Goal: Information Seeking & Learning: Learn about a topic

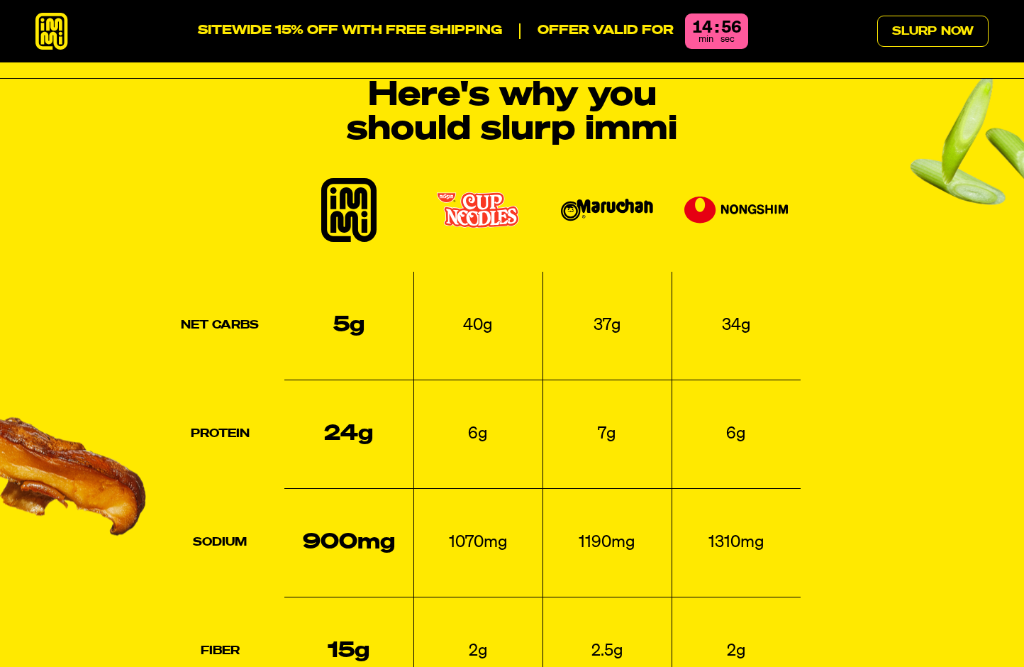
scroll to position [1761, 0]
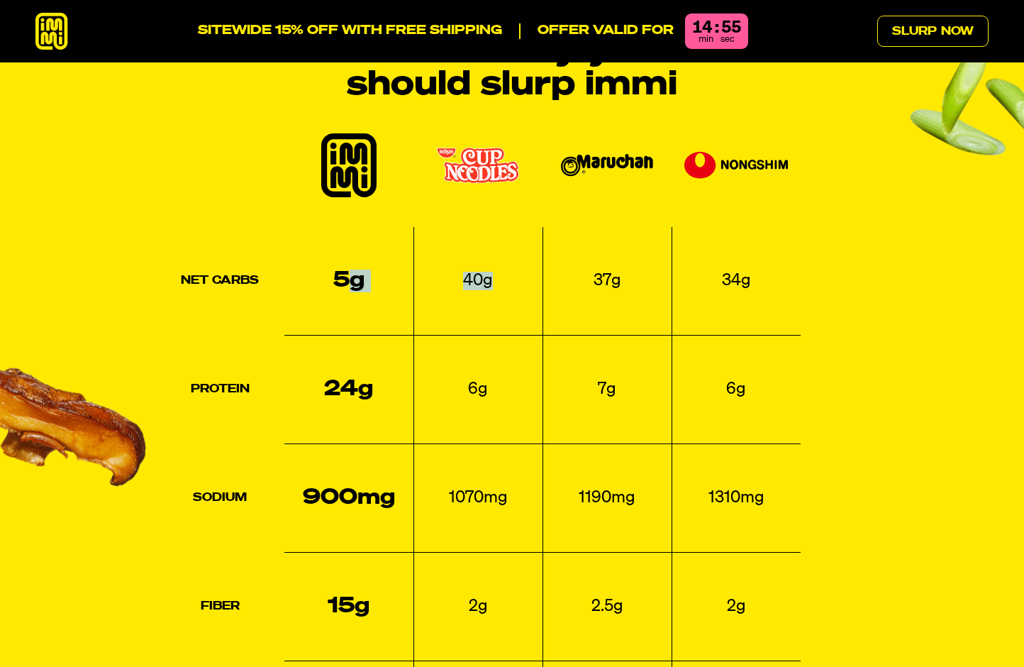
drag, startPoint x: 347, startPoint y: 242, endPoint x: 500, endPoint y: 245, distance: 153.3
click at [500, 245] on tr "Net Carbs 5g 40g 37g 34g" at bounding box center [478, 281] width 646 height 109
click at [499, 245] on td "40g" at bounding box center [478, 281] width 129 height 109
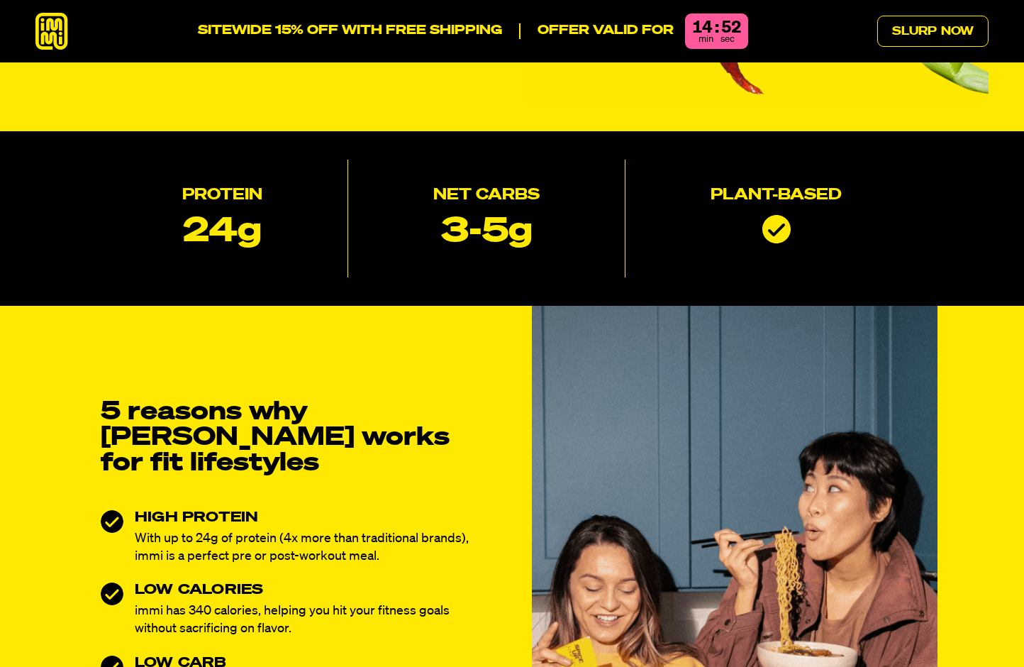
scroll to position [0, 0]
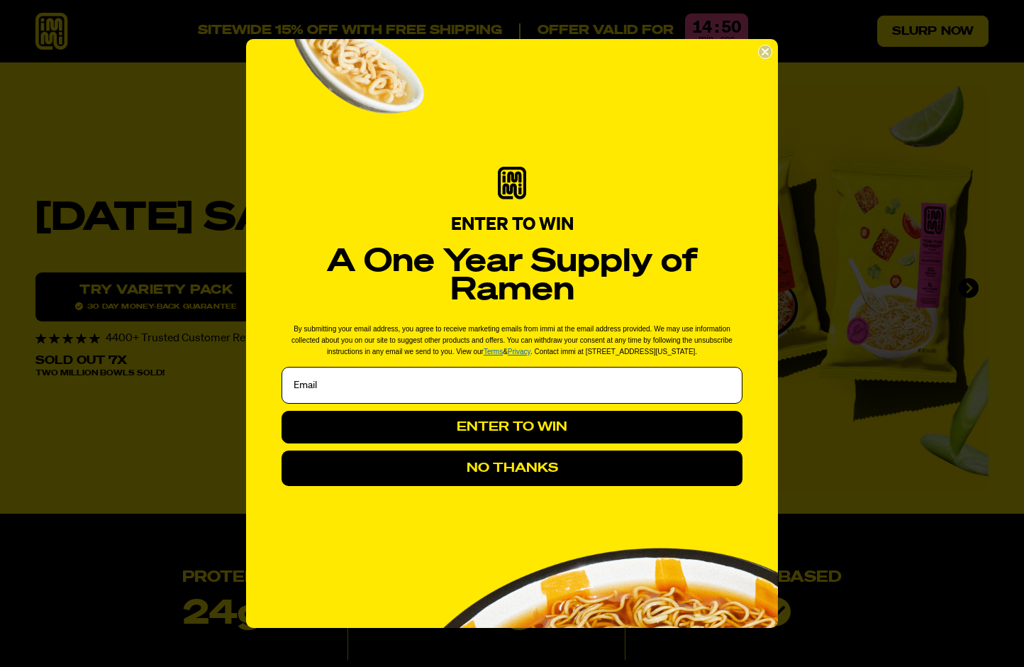
click at [896, 33] on div "Close dialog ENTER TO WIN A One Year Supply of Ramen By submitting your email a…" at bounding box center [512, 333] width 1024 height 667
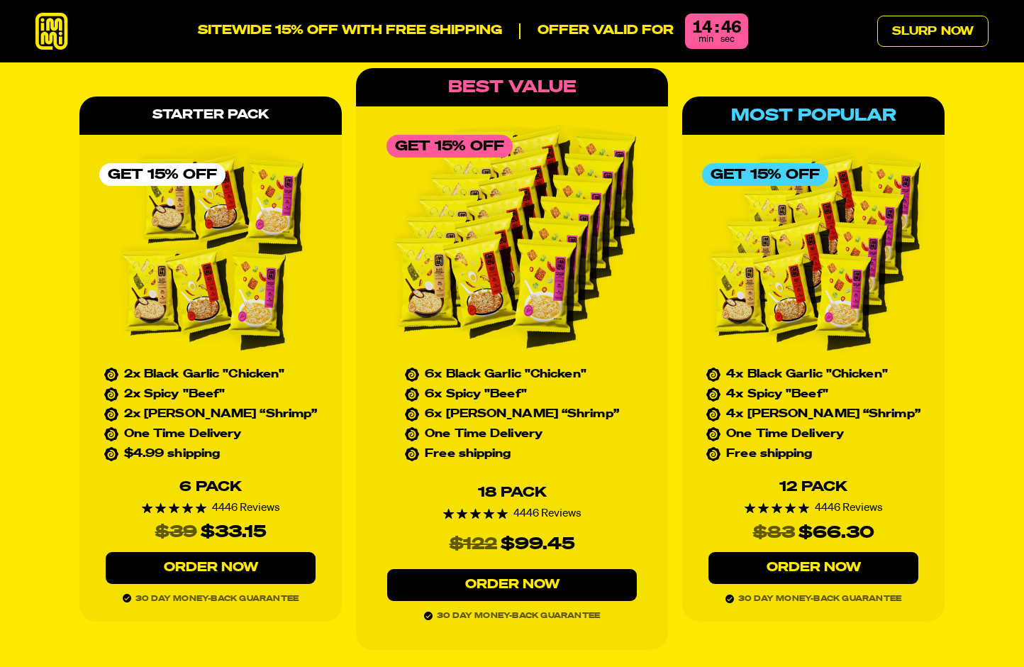
scroll to position [6402, 0]
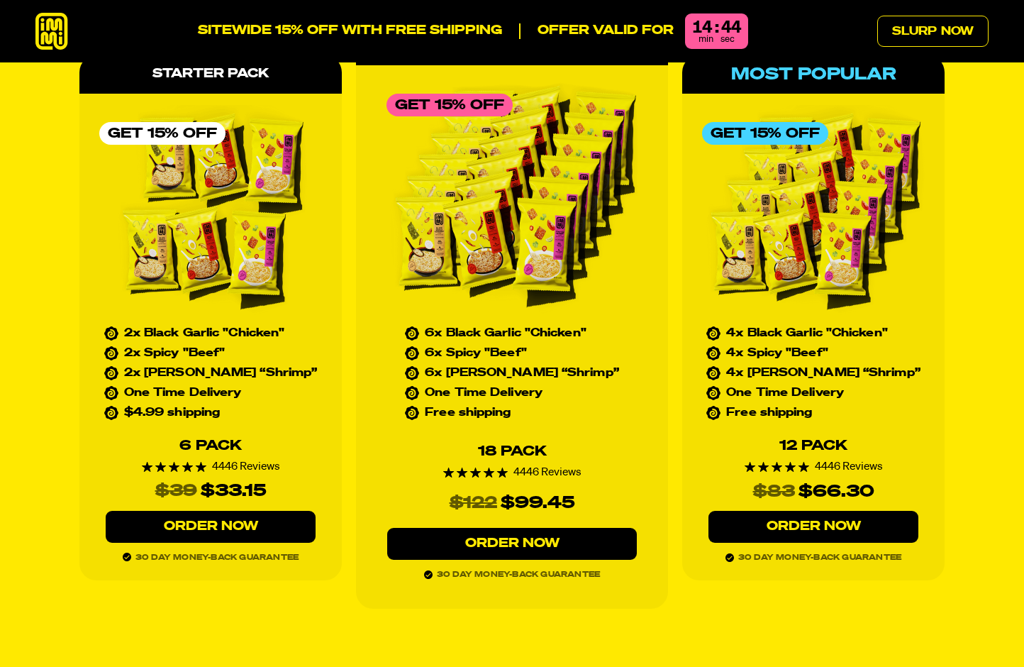
click at [504, 528] on link "Order Now" at bounding box center [512, 544] width 250 height 32
click at [54, 35] on icon at bounding box center [51, 32] width 33 height 38
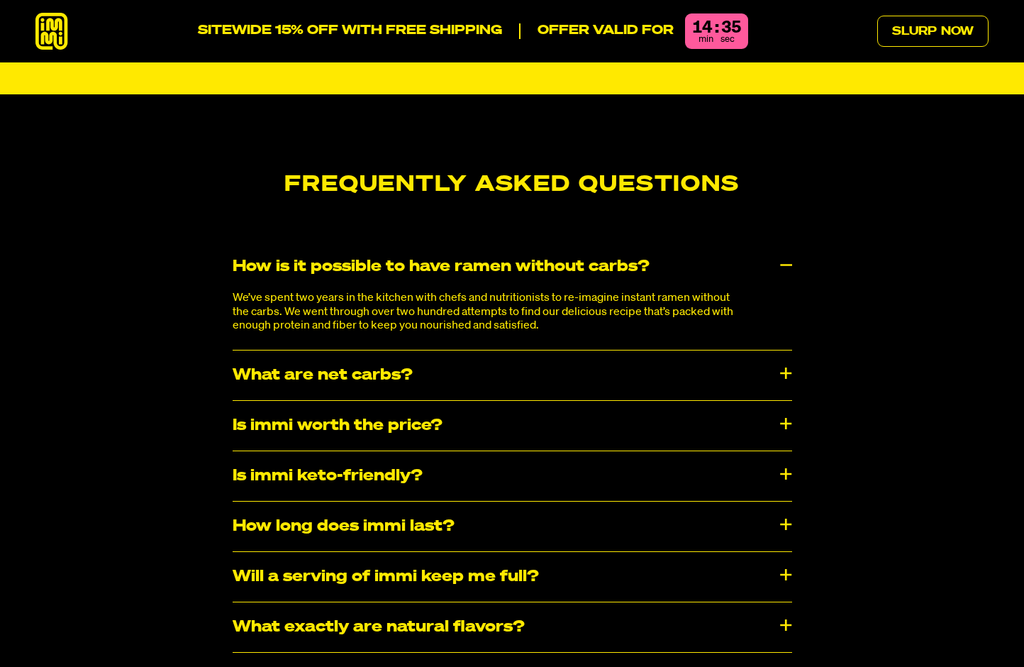
scroll to position [7237, 0]
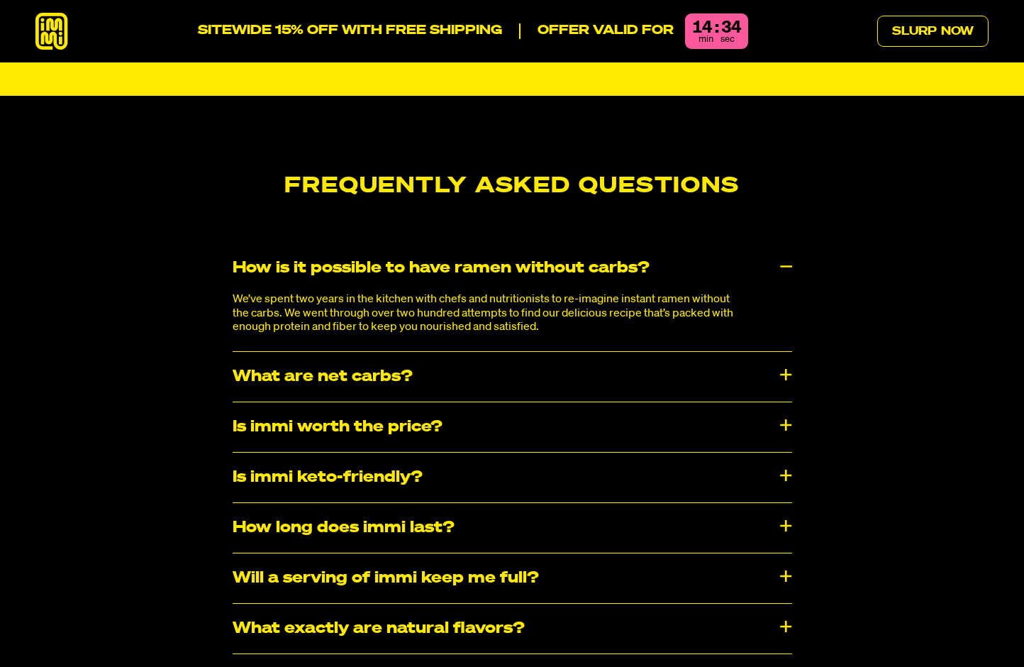
click at [393, 352] on div "What are net carbs?" at bounding box center [513, 377] width 560 height 50
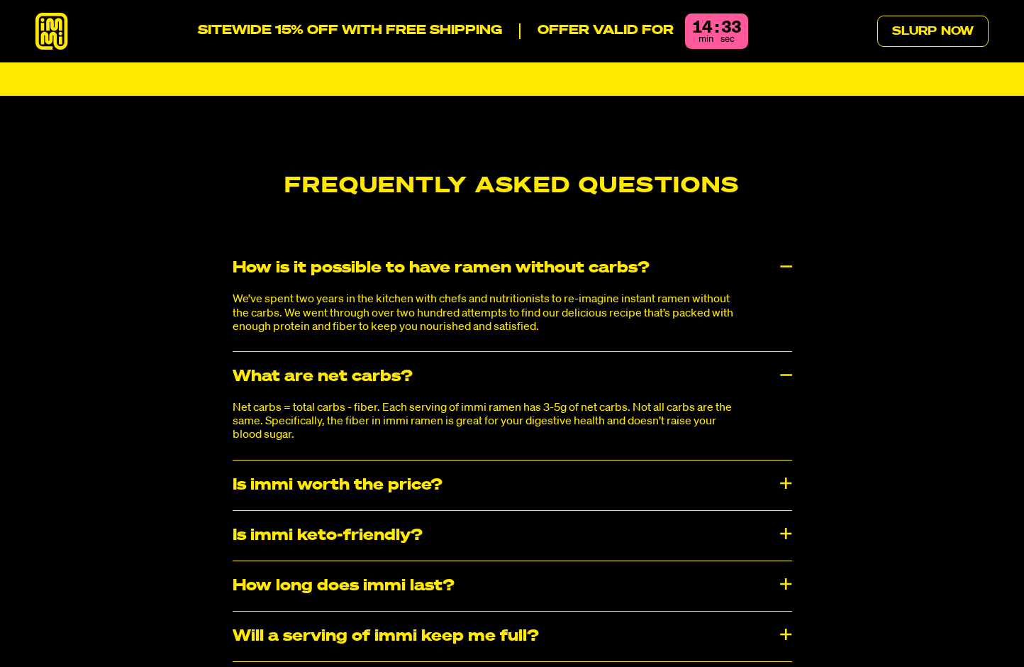
click at [409, 460] on div "Is immi worth the price?" at bounding box center [513, 485] width 560 height 50
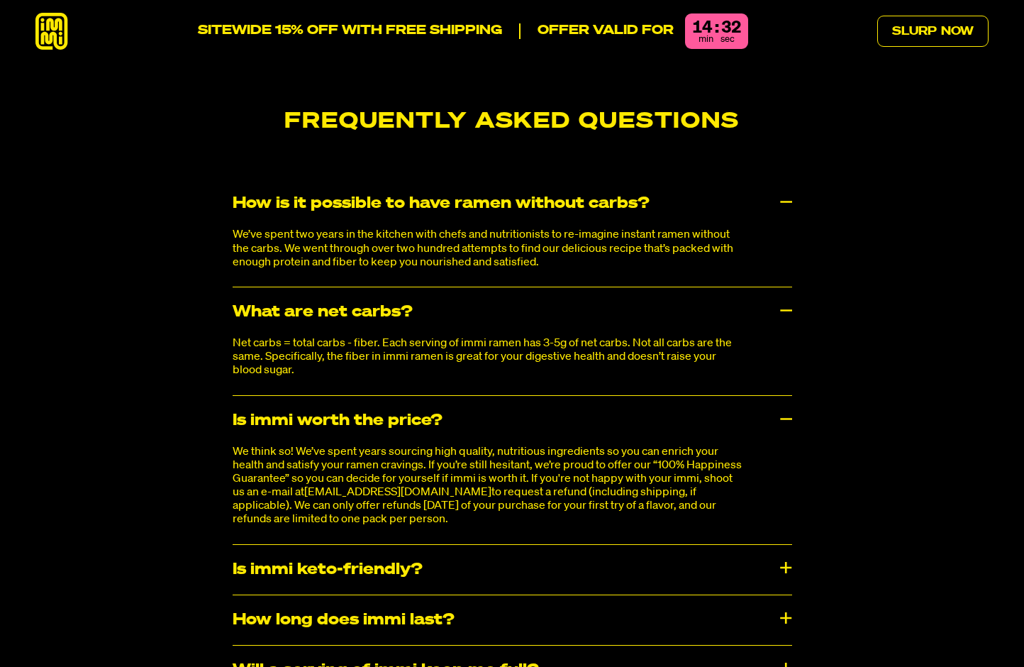
scroll to position [7323, 0]
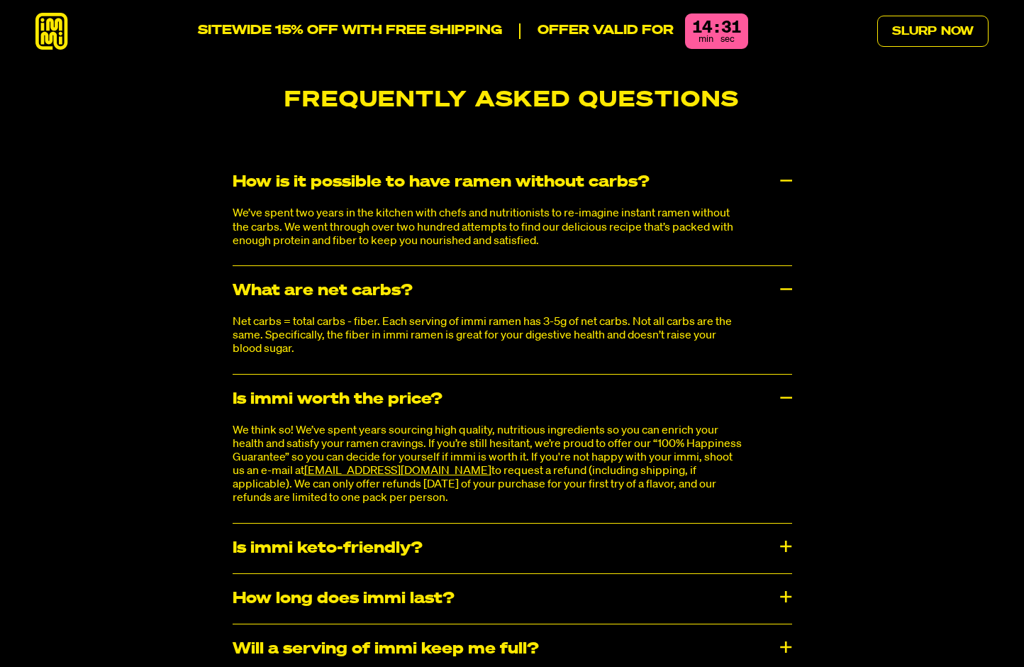
click at [410, 524] on div "Is immi keto-friendly?" at bounding box center [513, 549] width 560 height 50
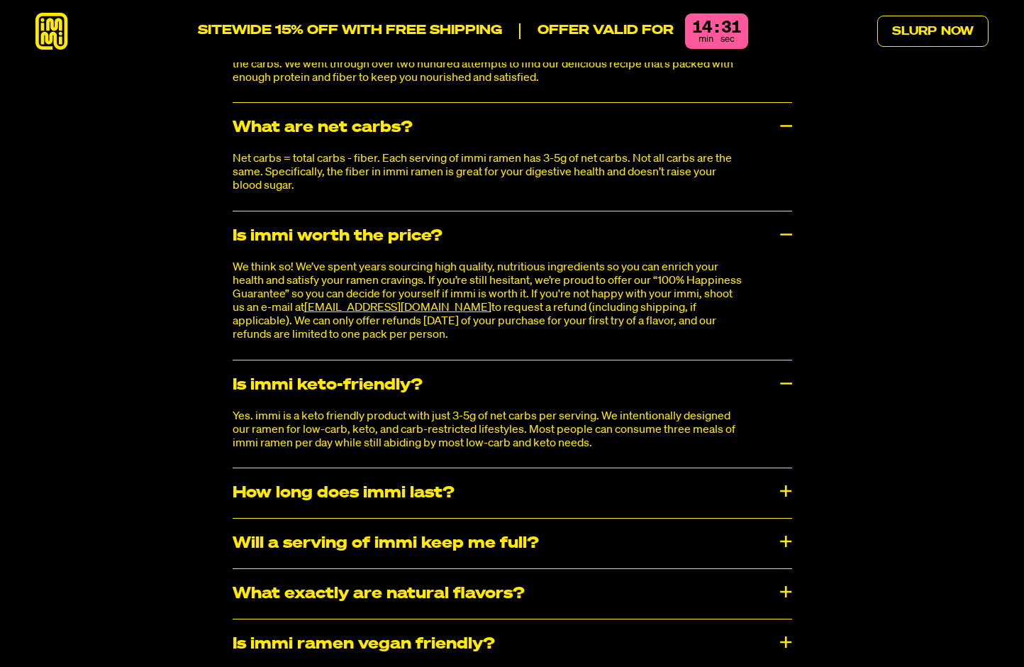
scroll to position [7495, 0]
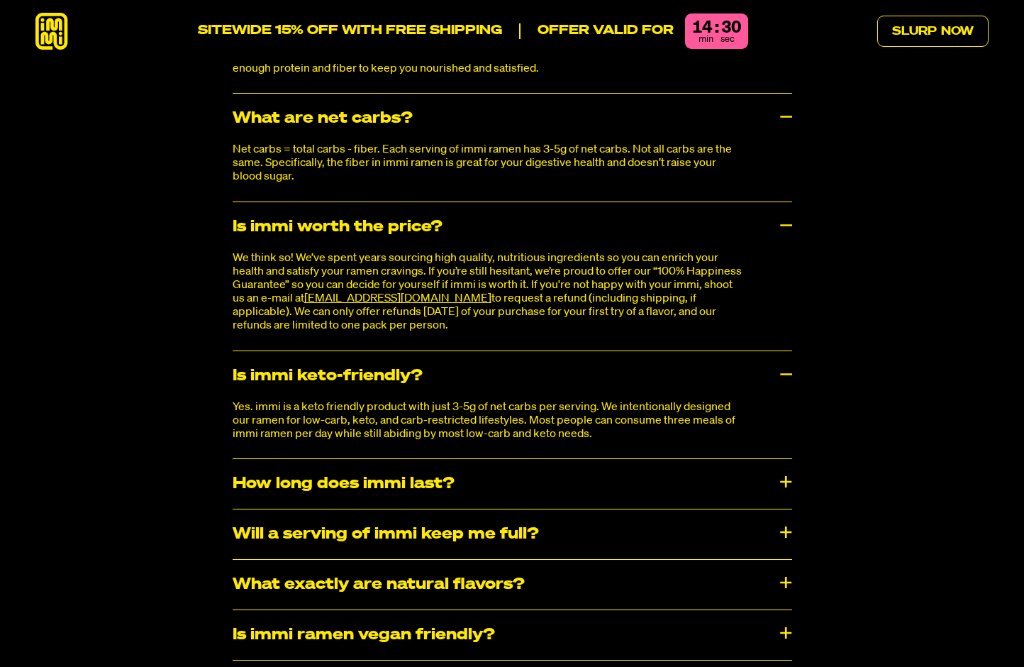
click at [404, 459] on div "How long does immi last?" at bounding box center [513, 484] width 560 height 50
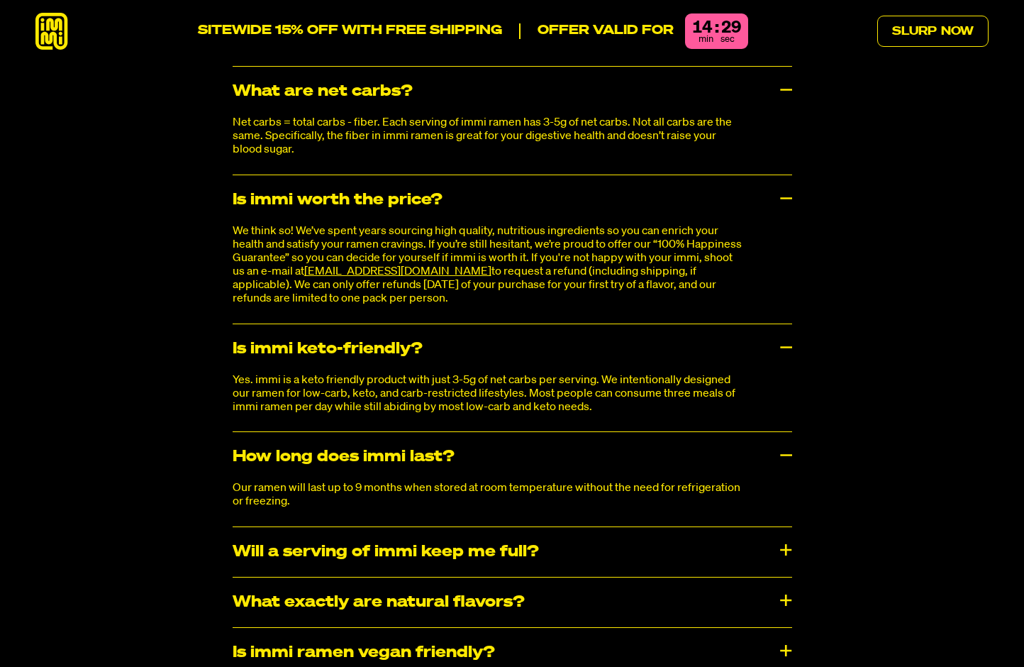
scroll to position [7525, 0]
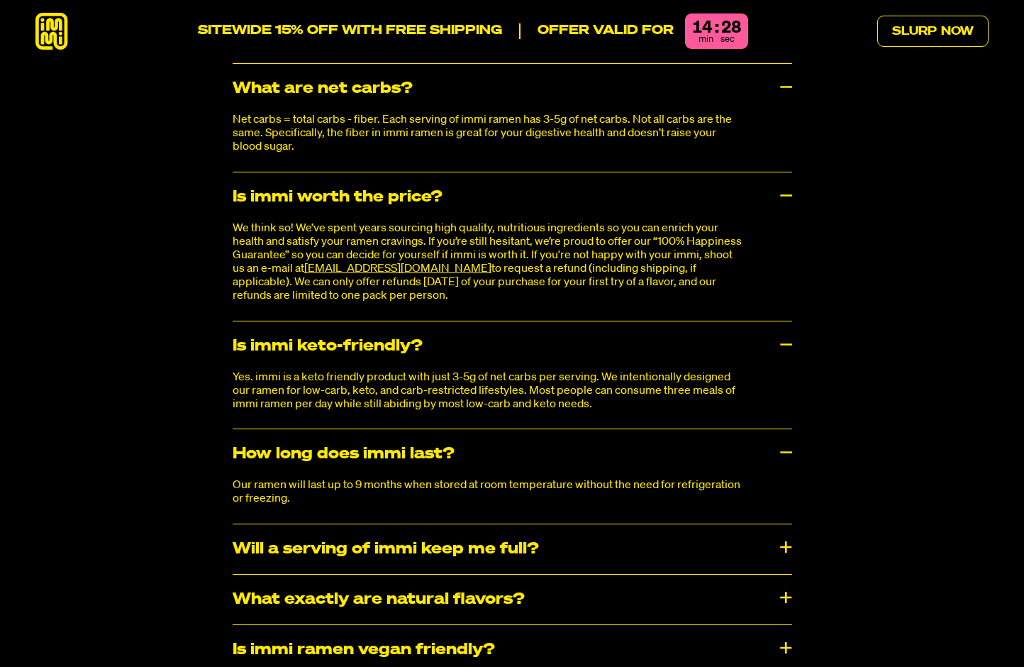
click at [432, 524] on div "Will a serving of immi keep me full?" at bounding box center [513, 549] width 560 height 50
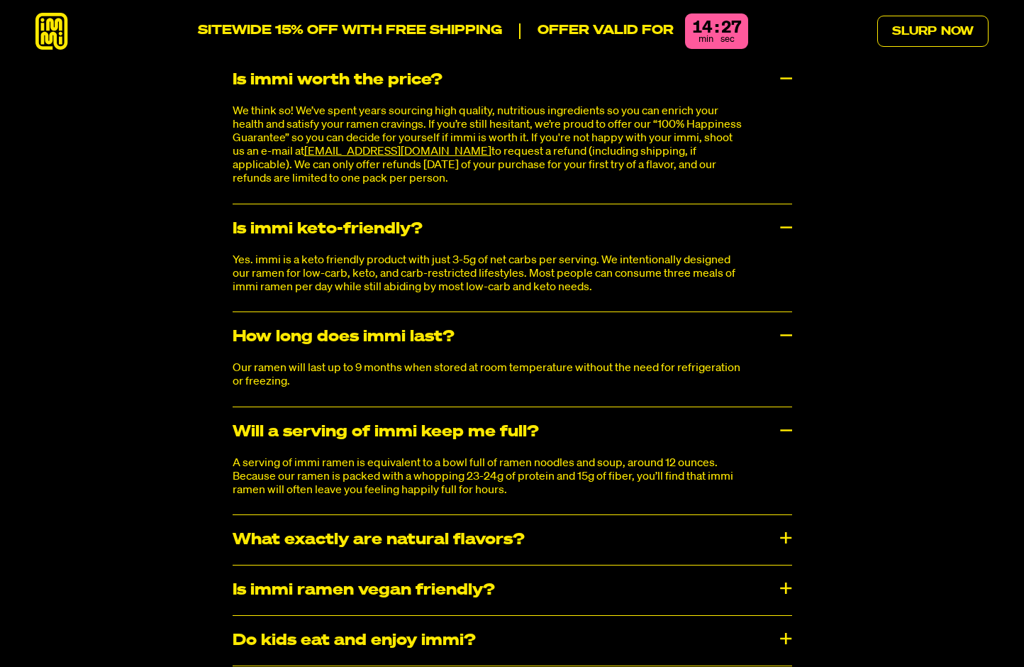
scroll to position [7682, 0]
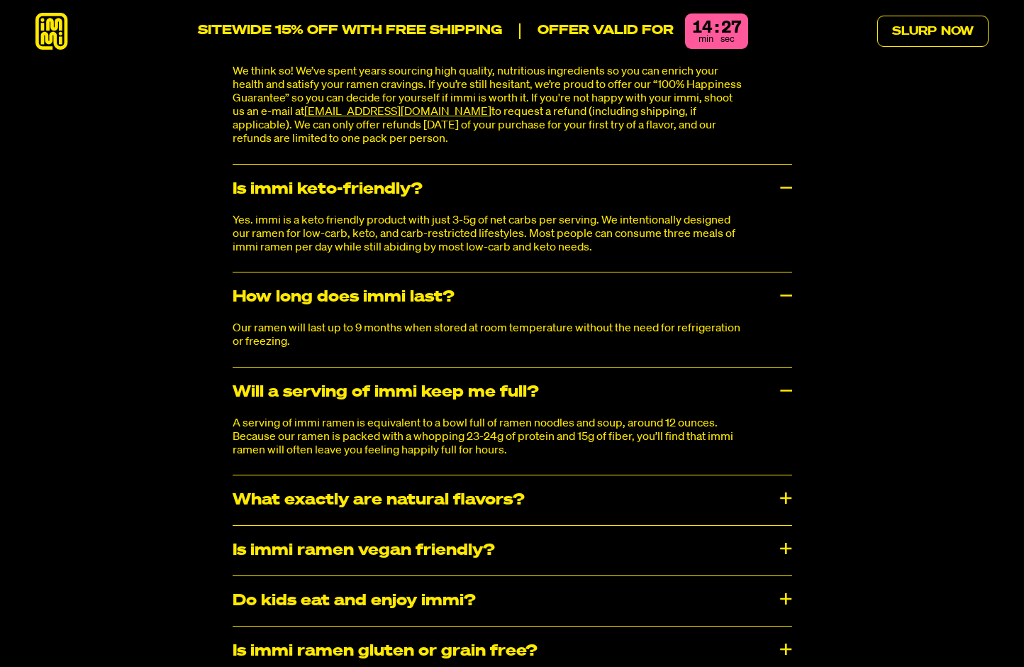
click at [424, 475] on div "What exactly are natural flavors?" at bounding box center [513, 500] width 560 height 50
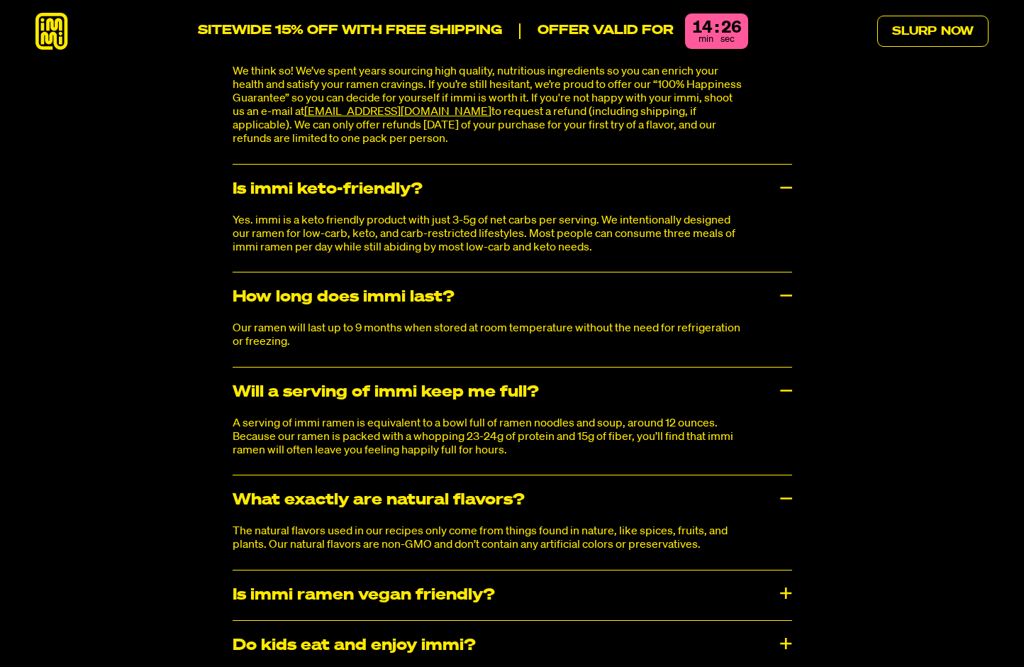
click at [441, 570] on div "Is immi ramen vegan friendly?" at bounding box center [513, 595] width 560 height 50
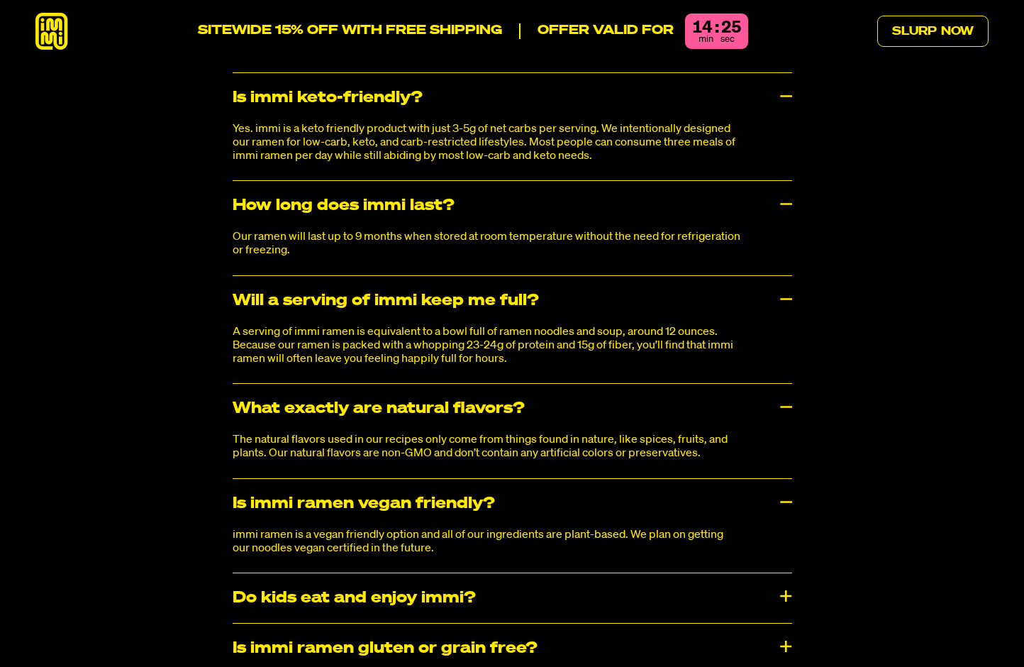
click at [441, 573] on div "Do kids eat and enjoy immi?" at bounding box center [513, 598] width 560 height 50
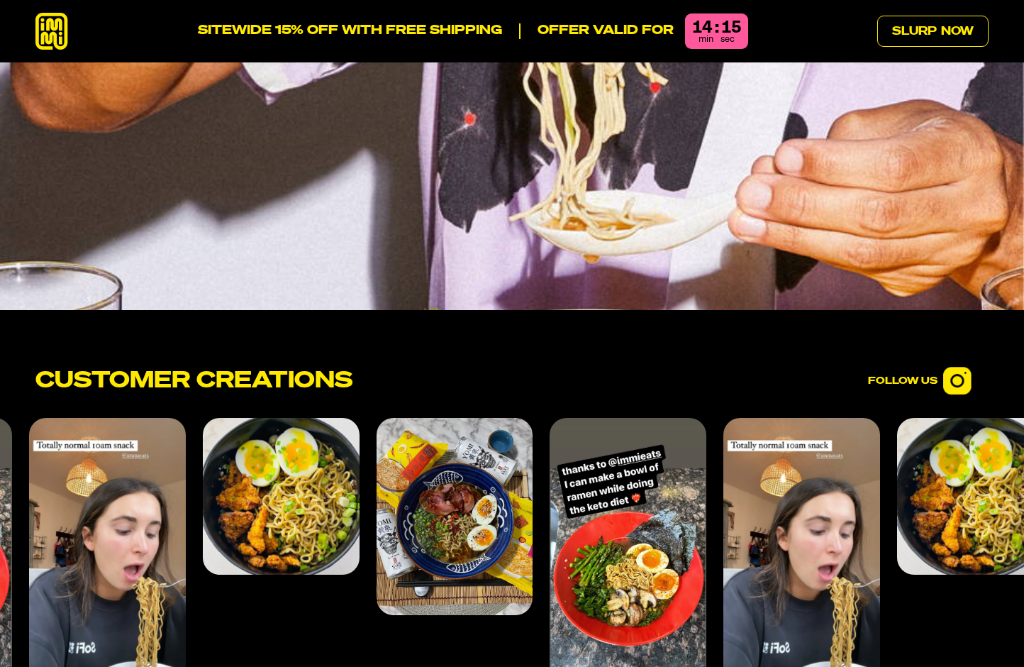
scroll to position [5449, 0]
